Goal: Find specific page/section: Find specific page/section

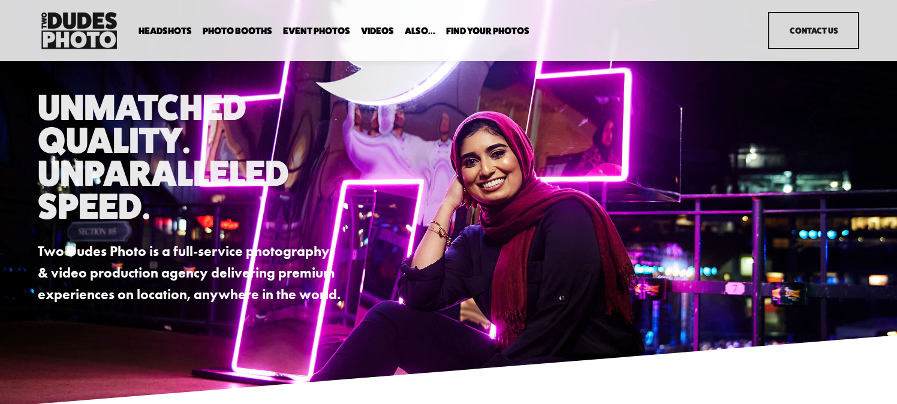
click at [0, 0] on span "Expo Headshots" at bounding box center [0, 0] width 0 height 0
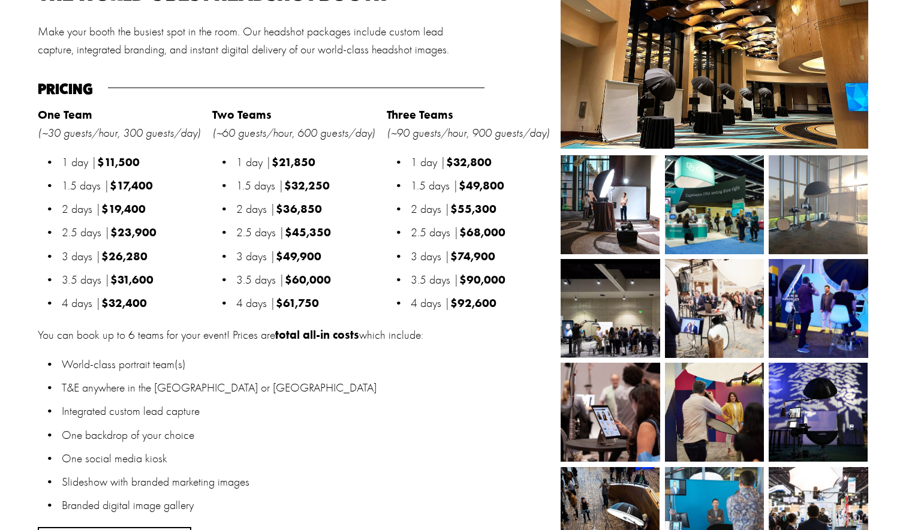
scroll to position [1206, 0]
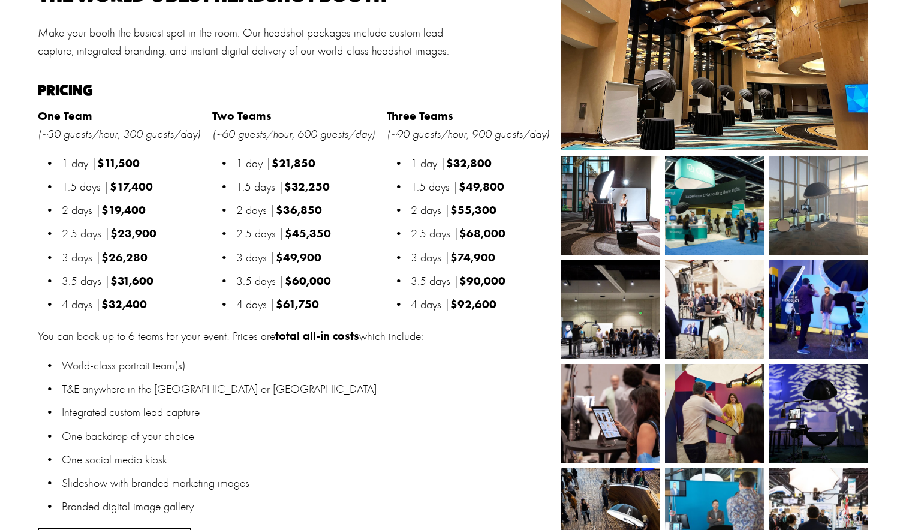
click at [41, 123] on strong "One Team" at bounding box center [65, 116] width 55 height 14
drag, startPoint x: 161, startPoint y: 215, endPoint x: 148, endPoint y: 215, distance: 12.6
click at [161, 215] on p "2 days | $19,400" at bounding box center [134, 210] width 144 height 17
drag, startPoint x: 152, startPoint y: 213, endPoint x: 102, endPoint y: 214, distance: 50.4
click at [102, 214] on p "2 days | $19,400" at bounding box center [134, 210] width 144 height 17
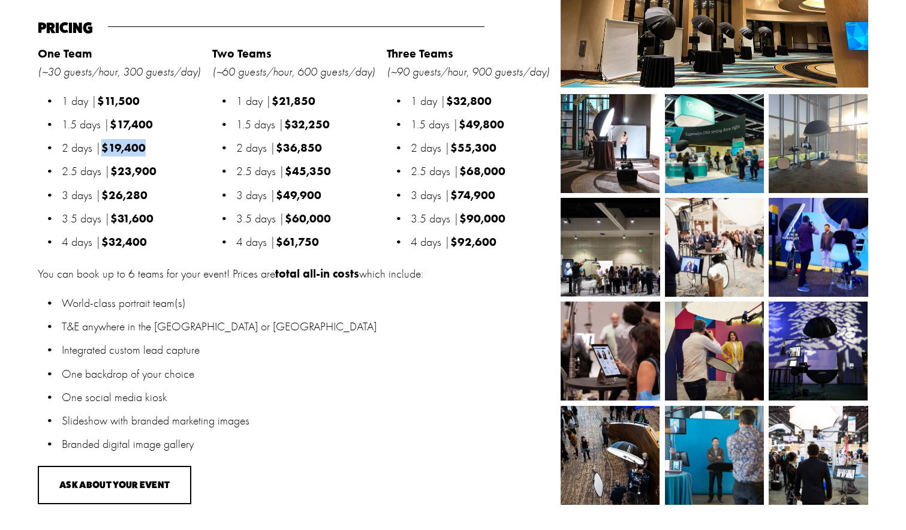
scroll to position [1271, 0]
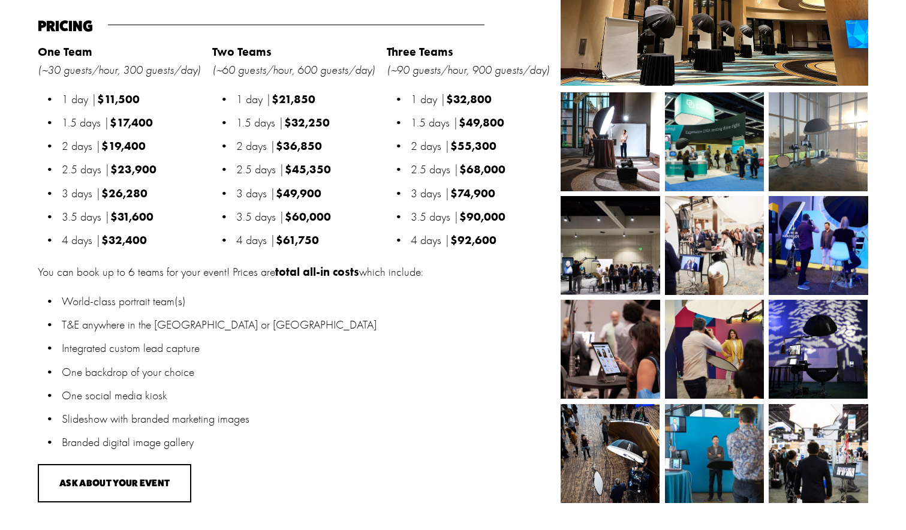
click at [169, 328] on p "T&E anywhere in the [GEOGRAPHIC_DATA] or [GEOGRAPHIC_DATA]" at bounding box center [308, 324] width 493 height 17
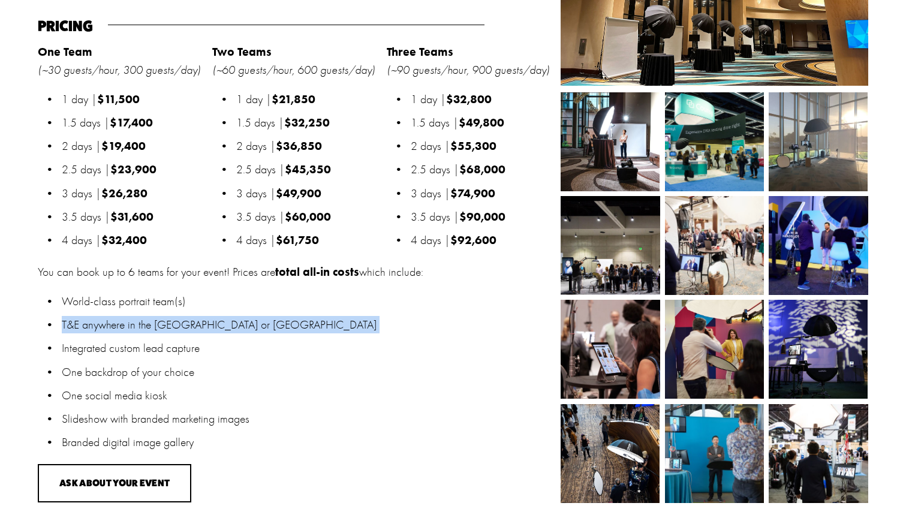
click at [169, 328] on p "T&E anywhere in the [GEOGRAPHIC_DATA] or [GEOGRAPHIC_DATA]" at bounding box center [308, 324] width 493 height 17
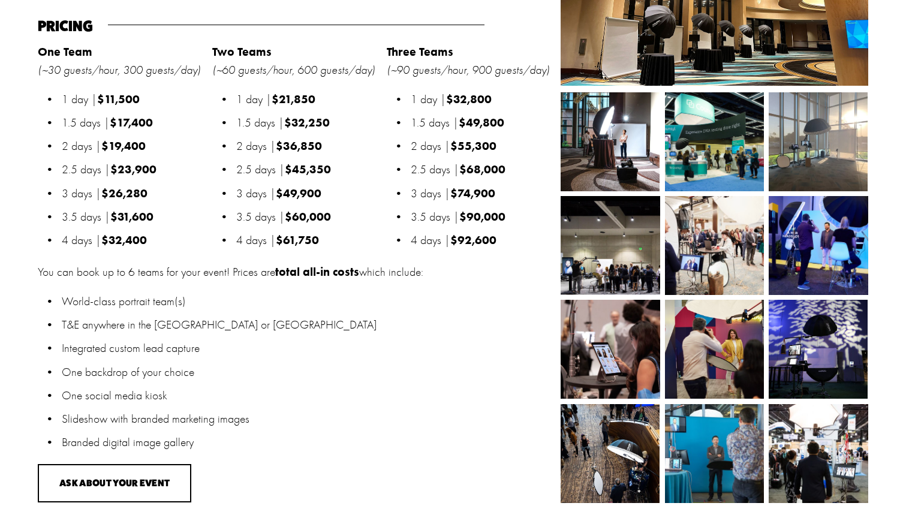
click at [326, 390] on ul "World-class portrait team(s) T&E anywhere in the [GEOGRAPHIC_DATA] or [GEOGRAPH…" at bounding box center [296, 372] width 517 height 159
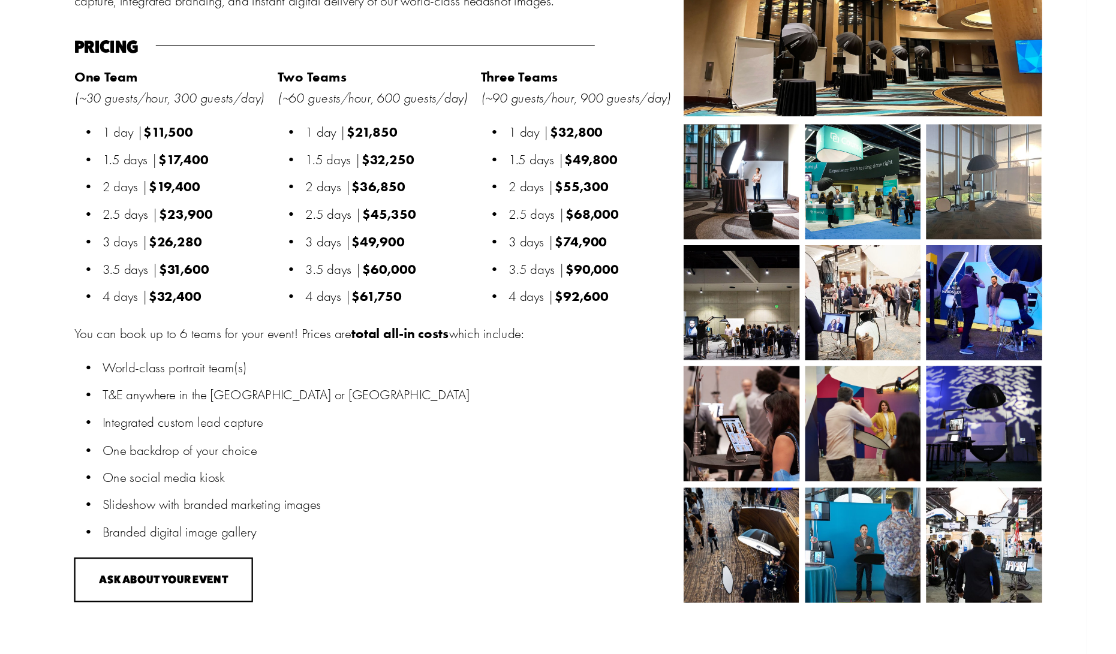
scroll to position [1260, 0]
